Goal: Task Accomplishment & Management: Use online tool/utility

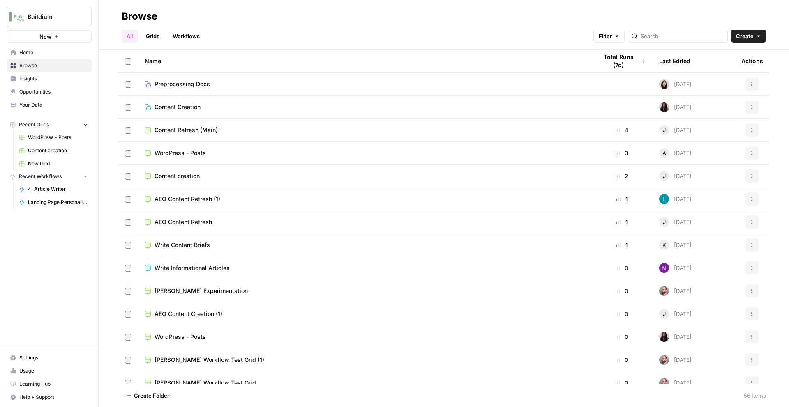
click at [58, 202] on span "Landing Page Personalization Test" at bounding box center [58, 202] width 60 height 7
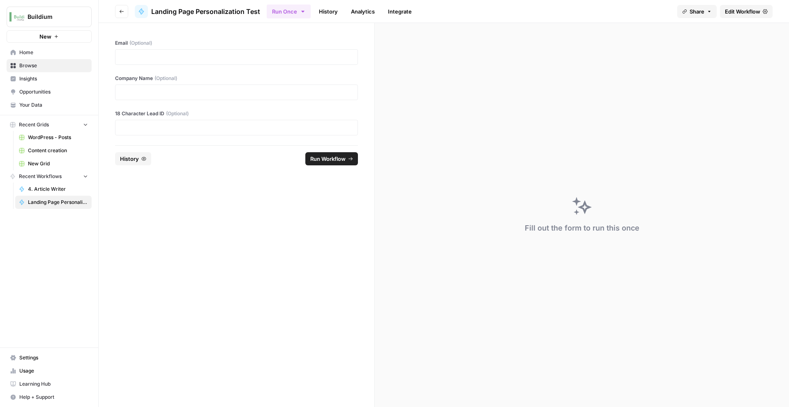
click at [737, 12] on span "Edit Workflow" at bounding box center [741, 11] width 35 height 8
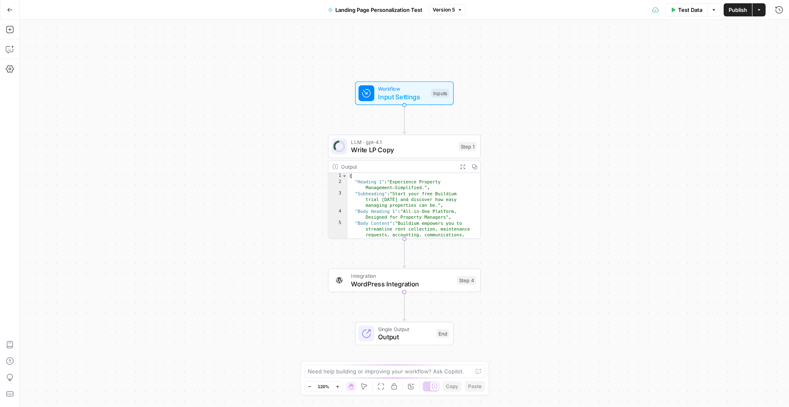
click at [425, 218] on div "{ "Heading 1" : "Experience Property Management—Simplified." , "Subheading" : "…" at bounding box center [409, 232] width 125 height 119
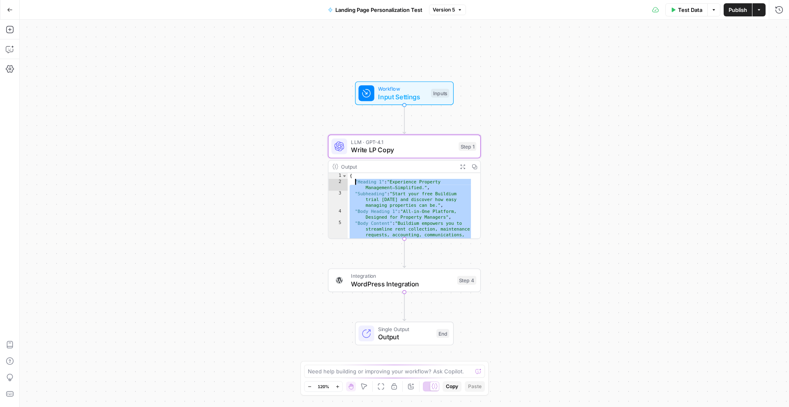
drag, startPoint x: 401, startPoint y: 223, endPoint x: 354, endPoint y: 179, distance: 64.5
click at [354, 179] on div "{ "Heading 1" : "Experience Property Management—Simplified." , "Subheading" : "…" at bounding box center [409, 232] width 125 height 119
type textarea "**********"
